Goal: Navigation & Orientation: Find specific page/section

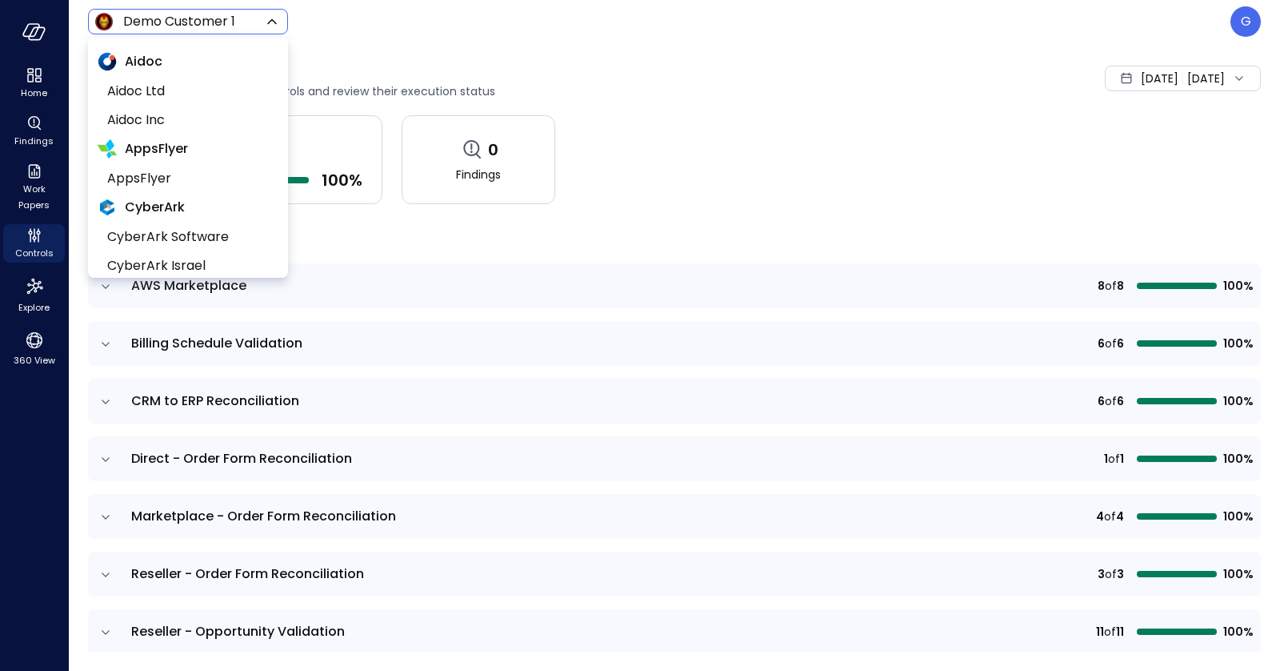
click at [130, 22] on body "Home Findings Work Papers Controls Explore 360 View Demo Customer 1 ***** ​ G C…" at bounding box center [640, 335] width 1280 height 671
